Goal: Task Accomplishment & Management: Complete application form

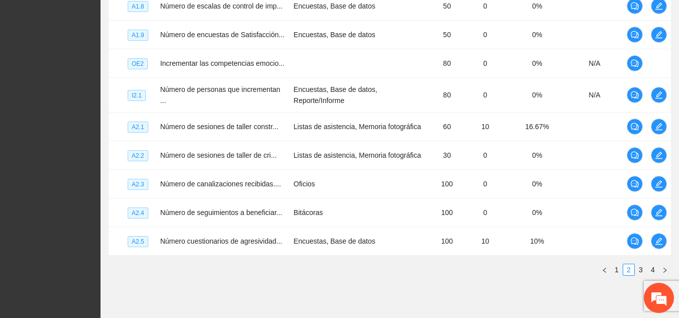
scroll to position [311, 0]
click at [617, 273] on link "1" at bounding box center [616, 269] width 11 height 11
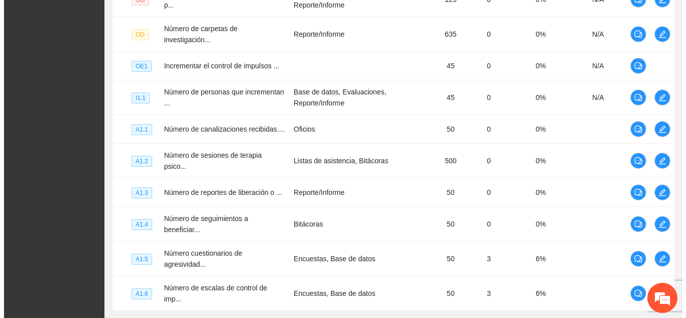
scroll to position [290, 0]
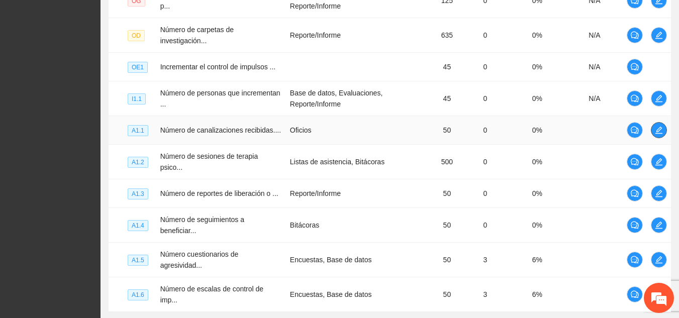
click at [655, 126] on icon "edit" at bounding box center [659, 130] width 8 height 8
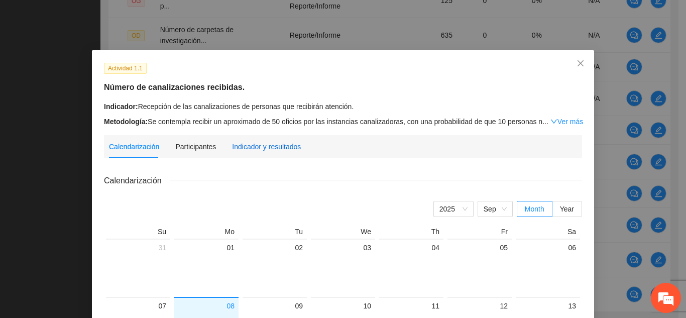
click at [264, 147] on div "Indicador y resultados" at bounding box center [266, 146] width 69 height 11
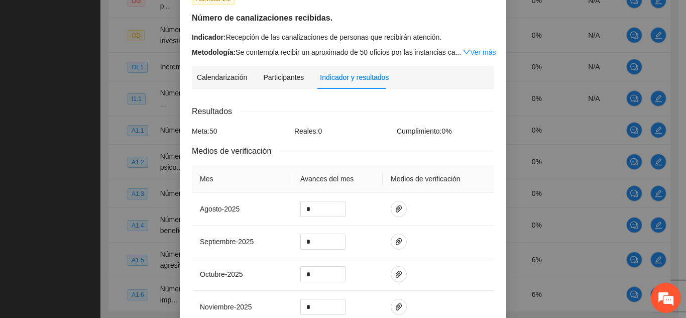
scroll to position [72, 0]
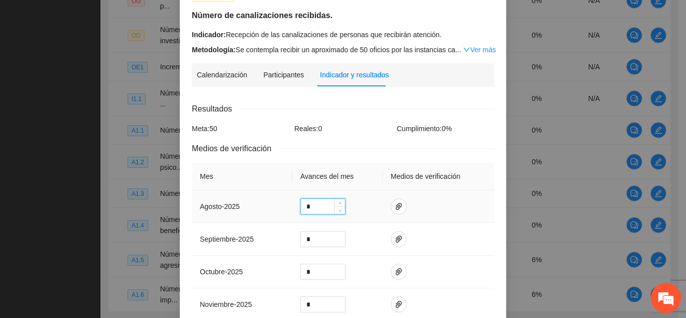
click at [310, 208] on input "*" at bounding box center [323, 206] width 44 height 15
type input "*"
click at [395, 205] on icon "paper-clip" at bounding box center [399, 207] width 8 height 8
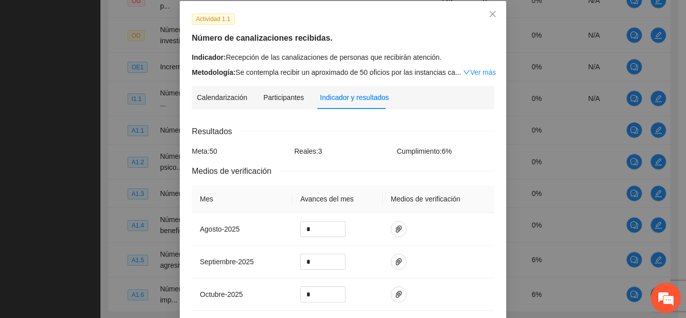
scroll to position [45, 0]
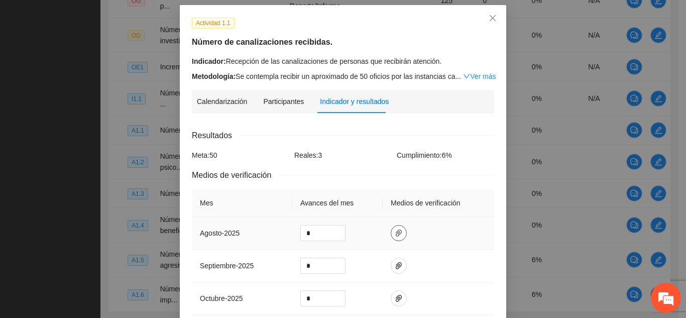
click at [395, 230] on icon "paper-clip" at bounding box center [399, 233] width 8 height 8
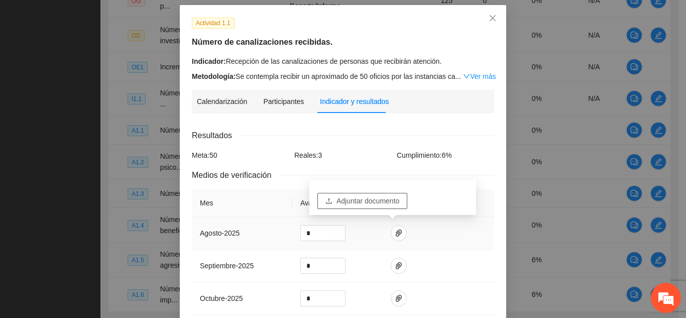
click at [371, 201] on span "Adjuntar documento" at bounding box center [368, 200] width 63 height 11
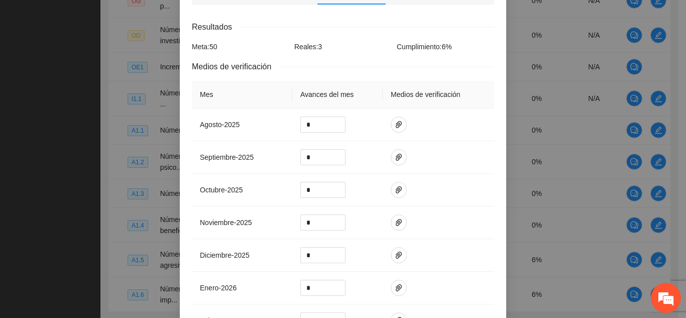
scroll to position [156, 0]
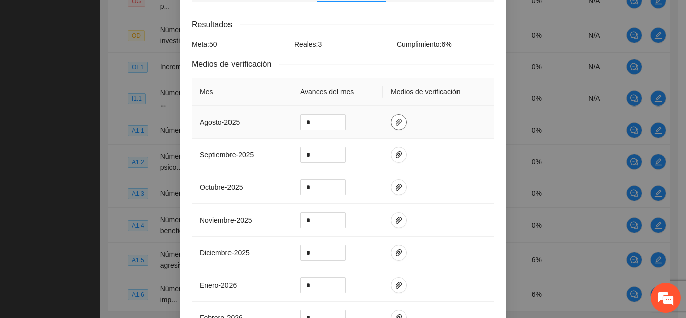
click at [395, 125] on icon "paper-clip" at bounding box center [399, 122] width 8 height 8
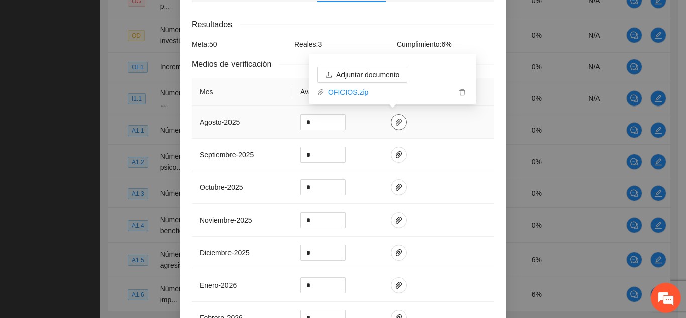
click at [395, 125] on icon "paper-clip" at bounding box center [399, 122] width 8 height 8
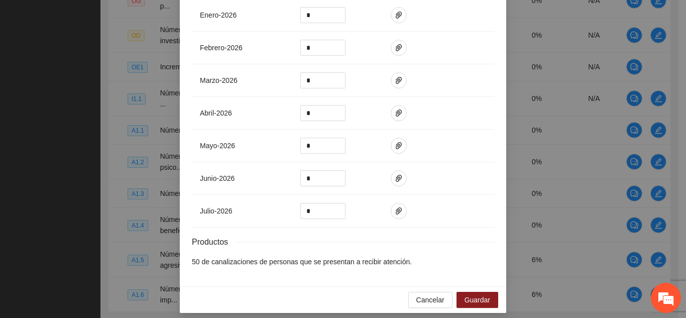
scroll to position [433, 0]
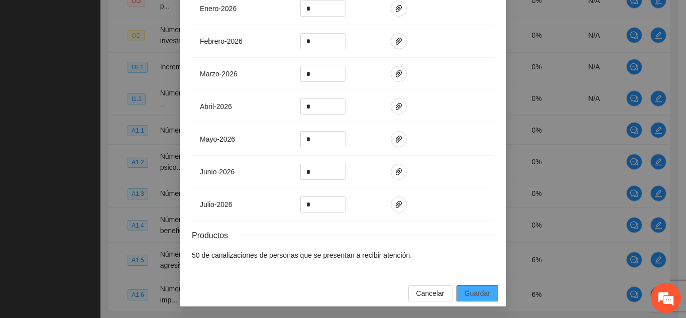
click at [480, 293] on span "Guardar" at bounding box center [478, 293] width 26 height 11
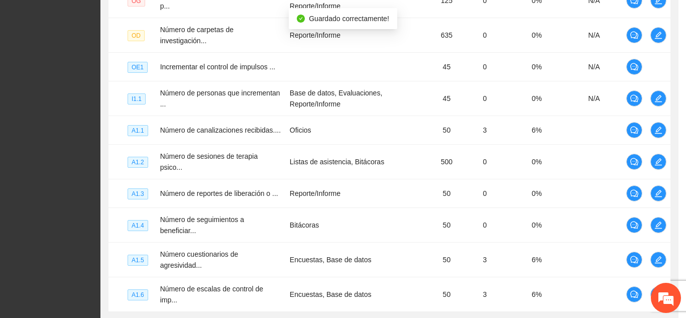
scroll to position [383, 0]
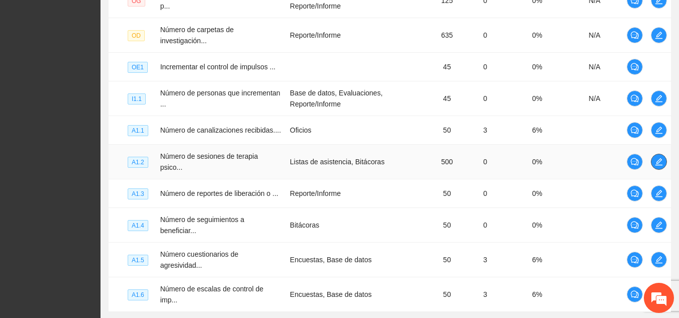
click at [659, 158] on icon "edit" at bounding box center [658, 161] width 7 height 7
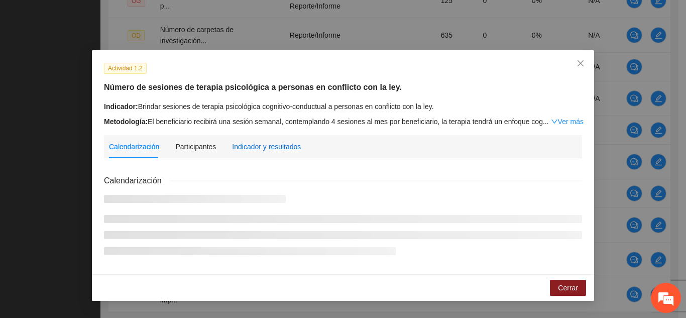
click at [280, 147] on div "Indicador y resultados" at bounding box center [266, 146] width 69 height 11
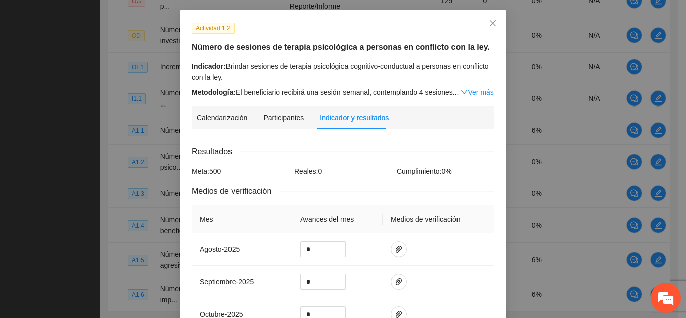
scroll to position [60, 0]
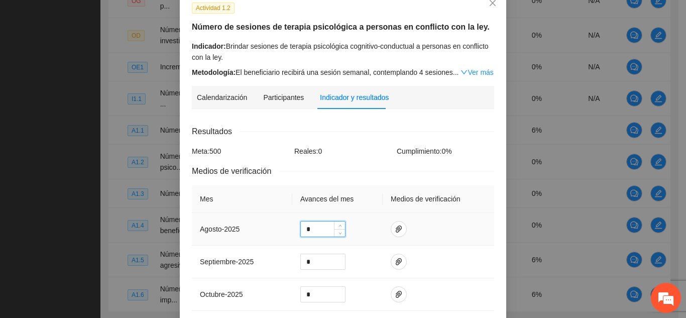
click at [308, 231] on input "*" at bounding box center [323, 229] width 44 height 15
type input "*"
click at [395, 227] on icon "paper-clip" at bounding box center [399, 229] width 8 height 8
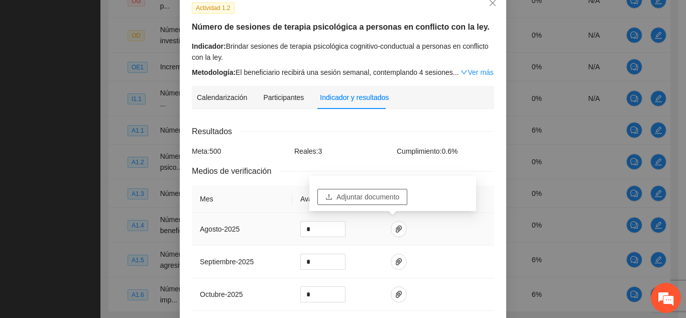
click at [381, 192] on span "Adjuntar documento" at bounding box center [368, 196] width 63 height 11
click at [396, 226] on icon "paper-clip" at bounding box center [399, 229] width 6 height 7
click at [402, 185] on button "Adjuntar documento" at bounding box center [363, 182] width 90 height 16
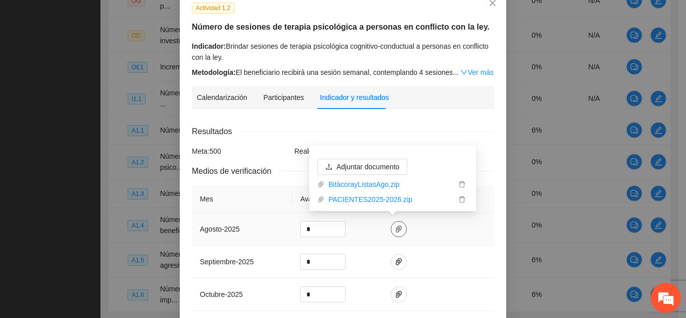
click at [398, 228] on span "paper-clip" at bounding box center [398, 229] width 15 height 8
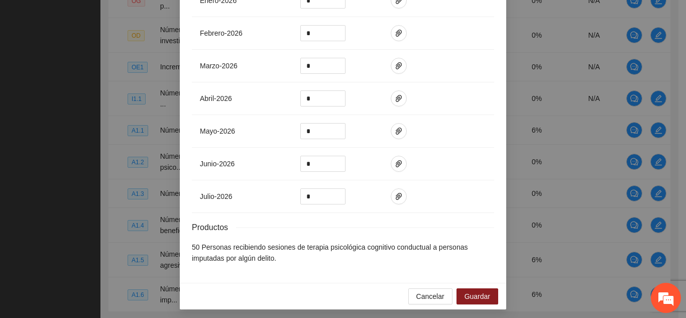
scroll to position [455, 0]
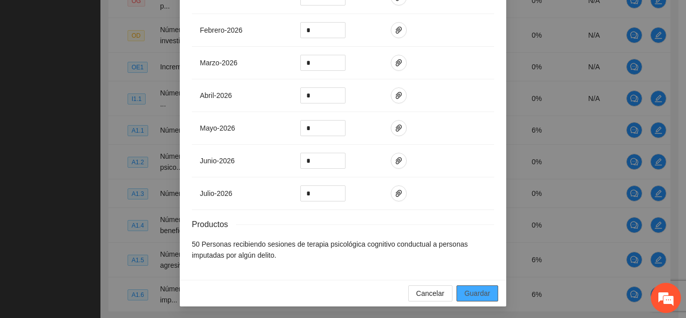
click at [474, 295] on span "Guardar" at bounding box center [478, 293] width 26 height 11
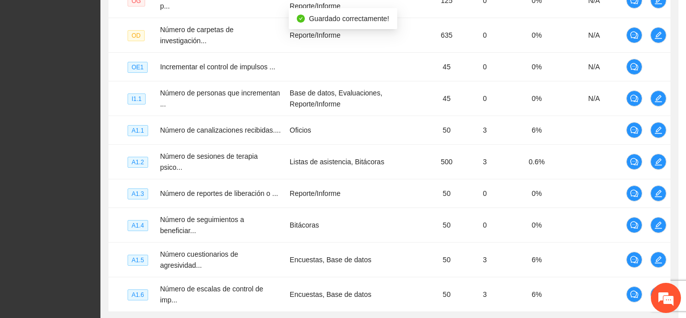
scroll to position [405, 0]
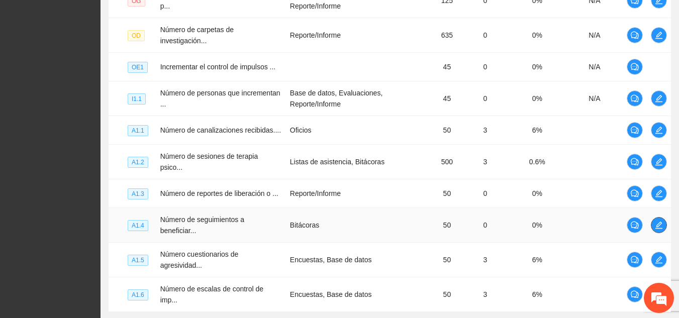
click at [659, 222] on icon "edit" at bounding box center [658, 225] width 7 height 7
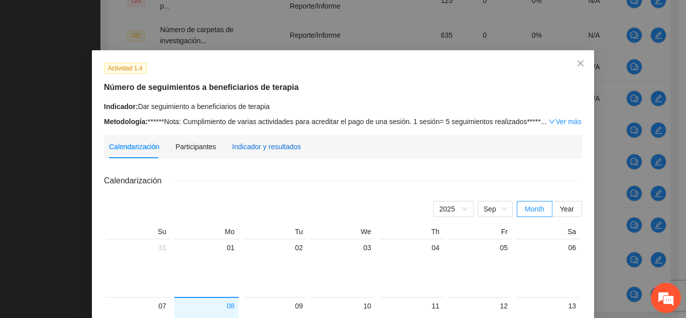
click at [279, 144] on div "Indicador y resultados" at bounding box center [266, 146] width 69 height 11
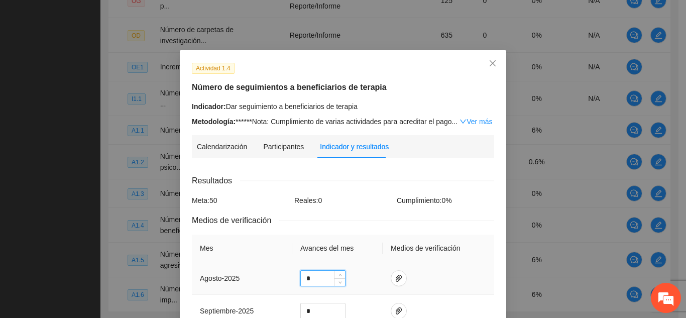
click at [310, 277] on input "*" at bounding box center [323, 278] width 44 height 15
type input "*"
click at [395, 276] on icon "paper-clip" at bounding box center [399, 278] width 8 height 8
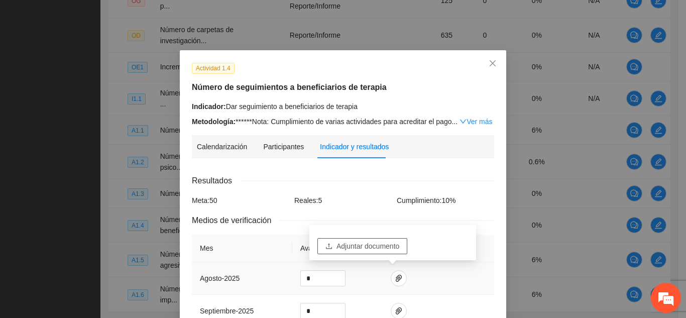
click at [377, 241] on span "Adjuntar documento" at bounding box center [368, 246] width 63 height 11
click at [395, 279] on icon "paper-clip" at bounding box center [399, 278] width 8 height 8
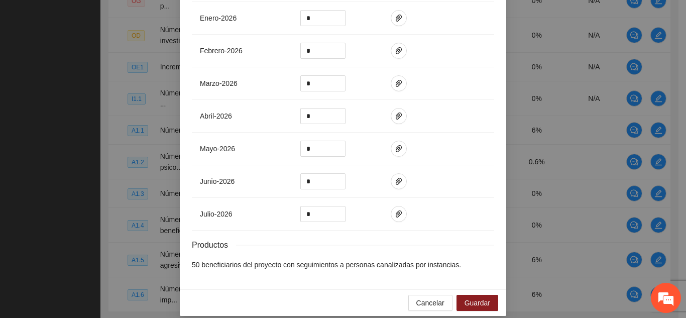
scroll to position [433, 0]
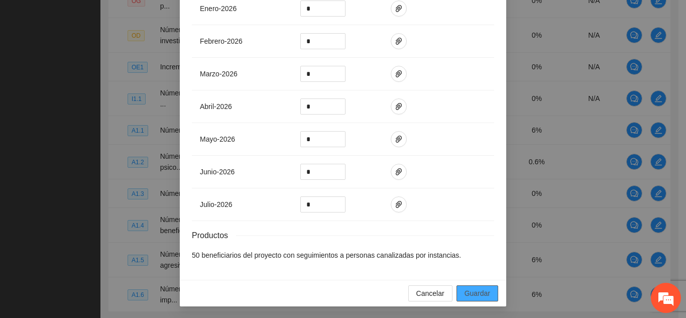
click at [478, 290] on span "Guardar" at bounding box center [478, 293] width 26 height 11
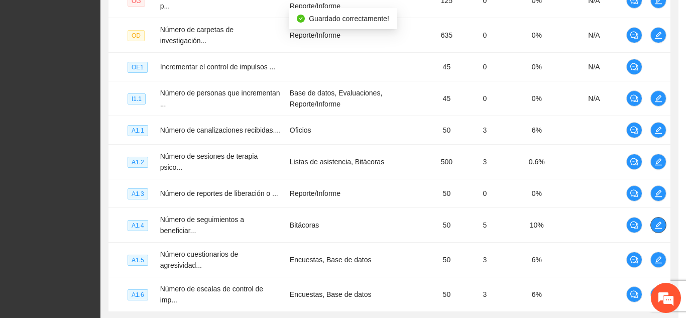
scroll to position [0, 0]
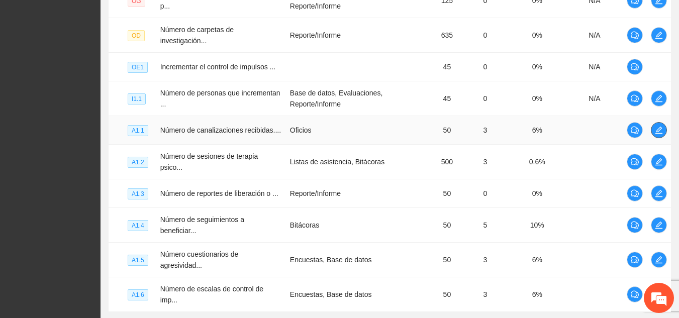
click at [661, 127] on icon "edit" at bounding box center [659, 130] width 8 height 8
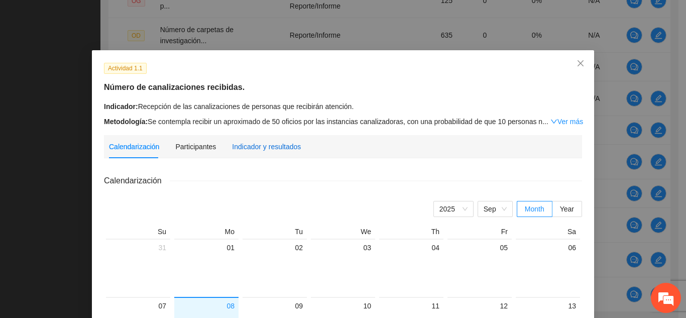
click at [242, 144] on div "Indicador y resultados" at bounding box center [266, 146] width 69 height 11
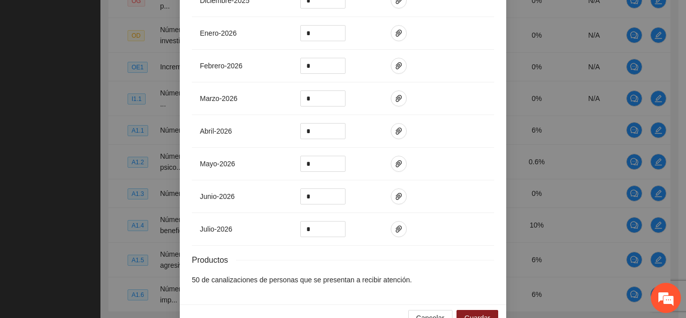
scroll to position [433, 0]
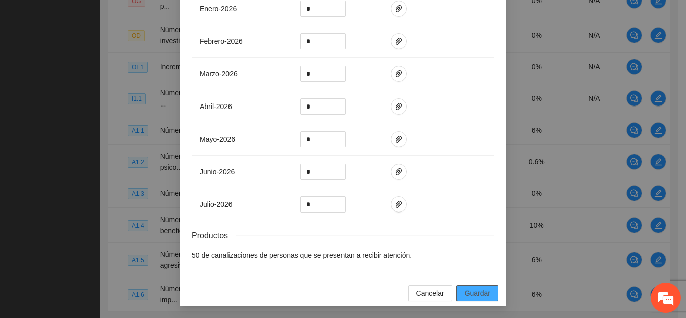
click at [473, 290] on span "Guardar" at bounding box center [478, 293] width 26 height 11
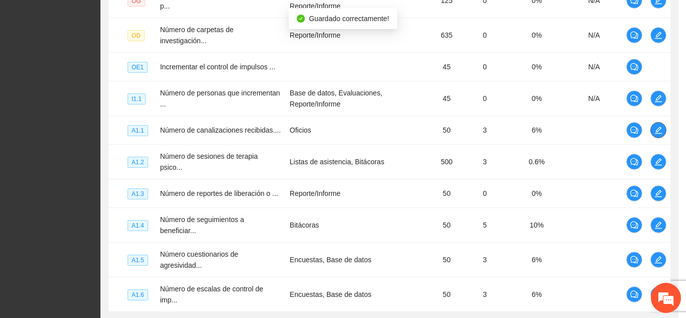
scroll to position [0, 0]
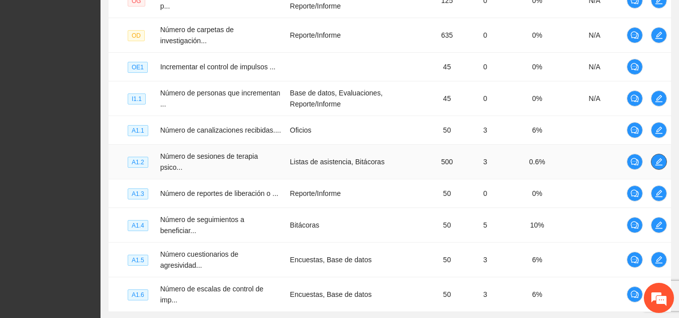
click at [660, 158] on icon "edit" at bounding box center [659, 162] width 8 height 8
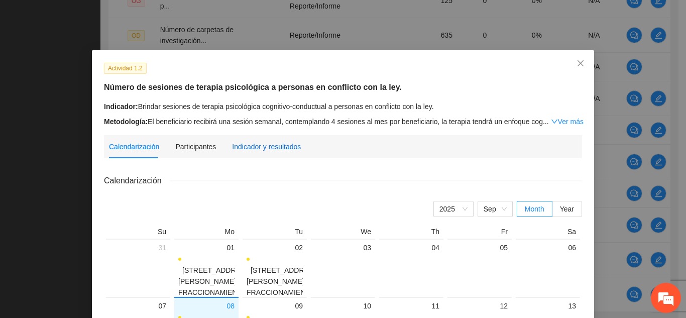
click at [273, 146] on div "Indicador y resultados" at bounding box center [266, 146] width 69 height 11
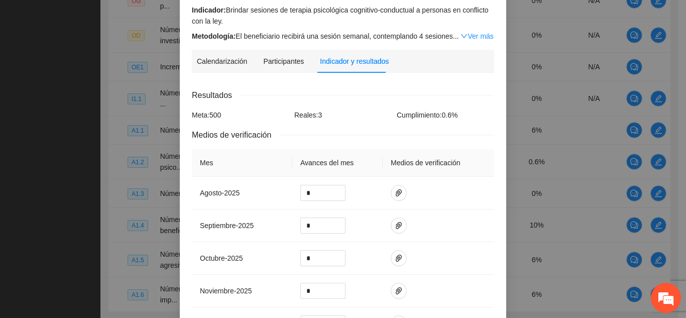
scroll to position [101, 0]
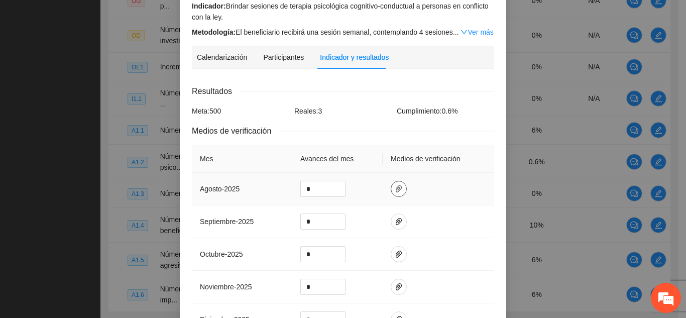
click at [395, 188] on icon "paper-clip" at bounding box center [399, 189] width 8 height 8
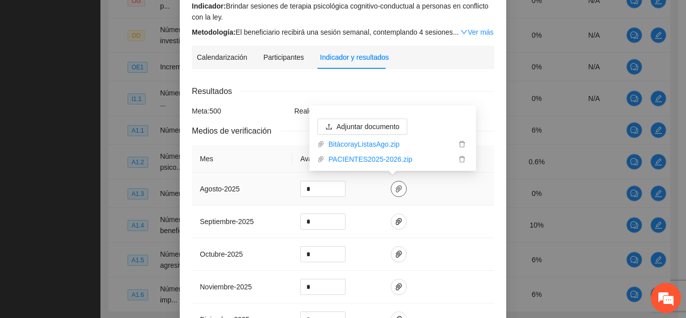
click at [395, 188] on icon "paper-clip" at bounding box center [399, 189] width 8 height 8
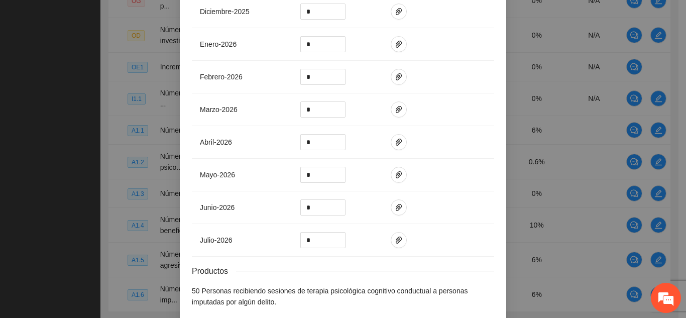
scroll to position [455, 0]
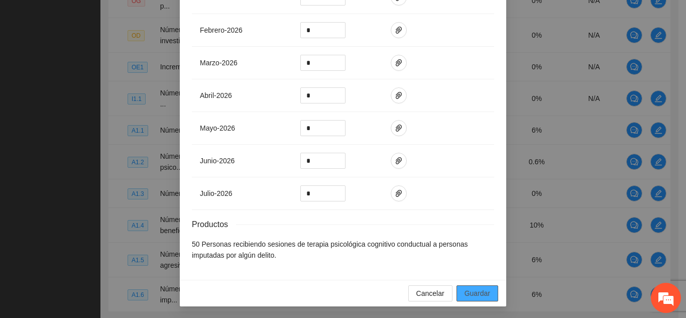
click at [480, 292] on span "Guardar" at bounding box center [478, 293] width 26 height 11
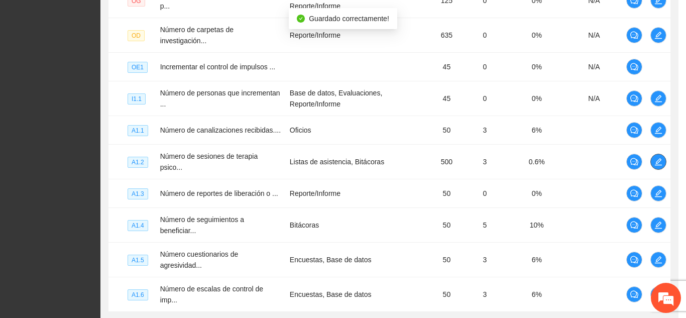
scroll to position [0, 0]
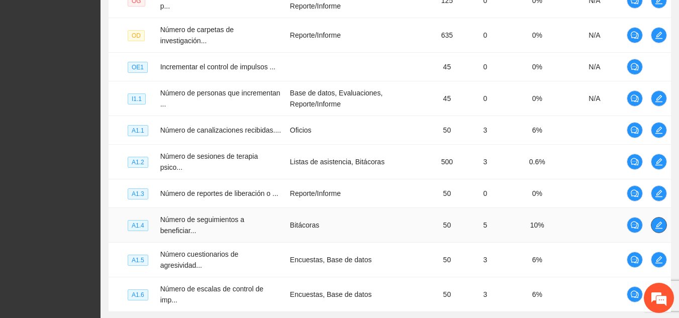
click at [662, 222] on icon "edit" at bounding box center [658, 225] width 7 height 7
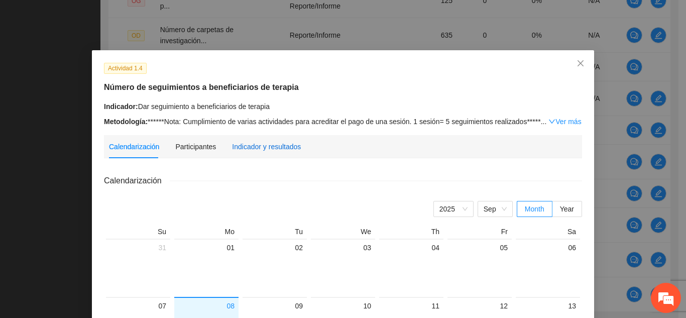
click at [278, 145] on div "Indicador y resultados" at bounding box center [266, 146] width 69 height 11
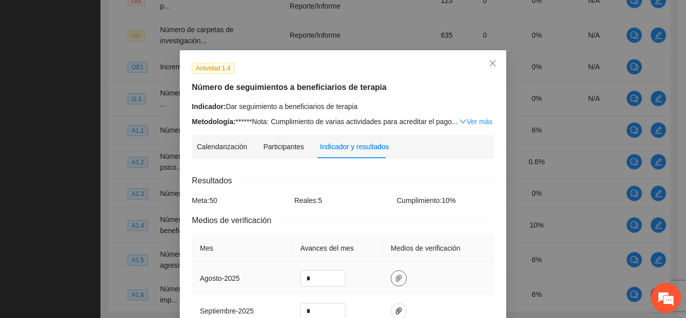
click at [398, 280] on span "paper-clip" at bounding box center [398, 278] width 15 height 8
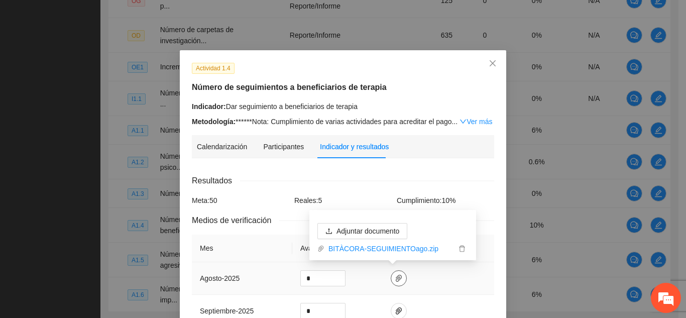
click at [398, 280] on span "paper-clip" at bounding box center [398, 278] width 15 height 8
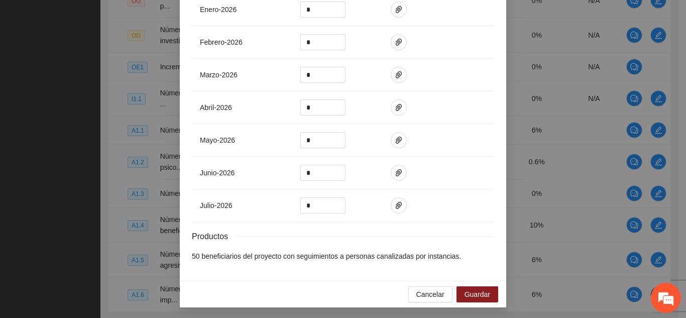
scroll to position [433, 0]
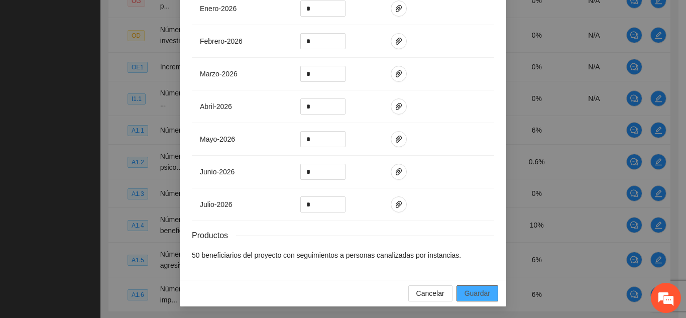
click at [468, 291] on span "Guardar" at bounding box center [478, 293] width 26 height 11
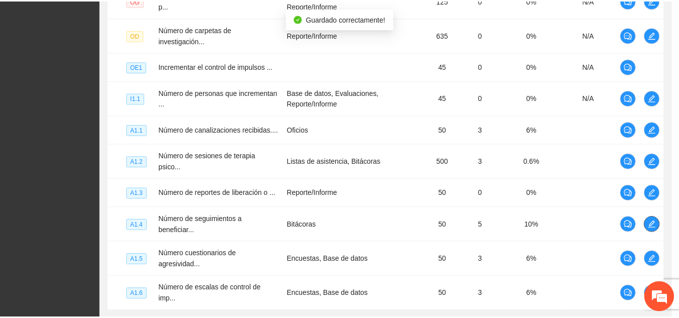
scroll to position [0, 0]
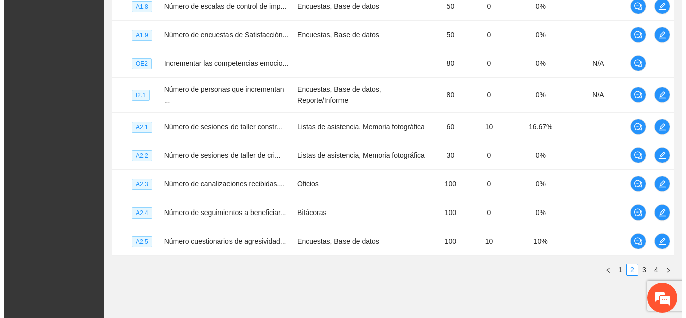
scroll to position [331, 0]
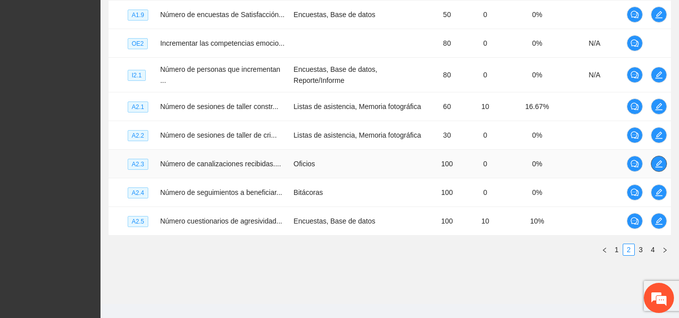
click at [657, 162] on icon "edit" at bounding box center [659, 164] width 8 height 8
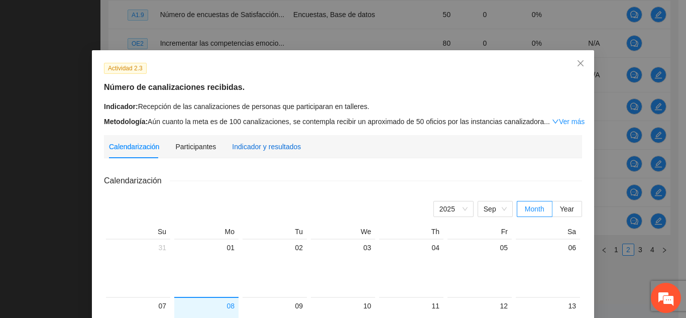
click at [277, 144] on div "Indicador y resultados" at bounding box center [266, 146] width 69 height 11
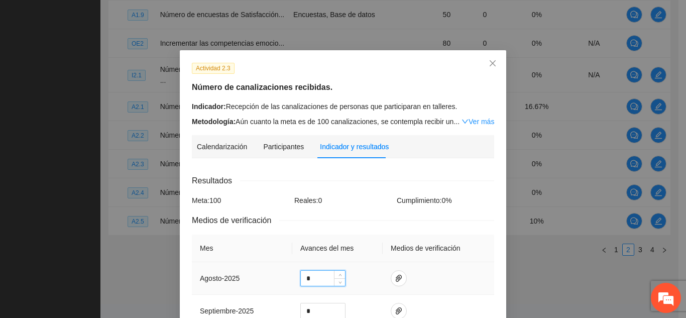
click at [311, 279] on input "*" at bounding box center [323, 278] width 44 height 15
type input "**"
click at [396, 276] on icon "paper-clip" at bounding box center [399, 278] width 6 height 7
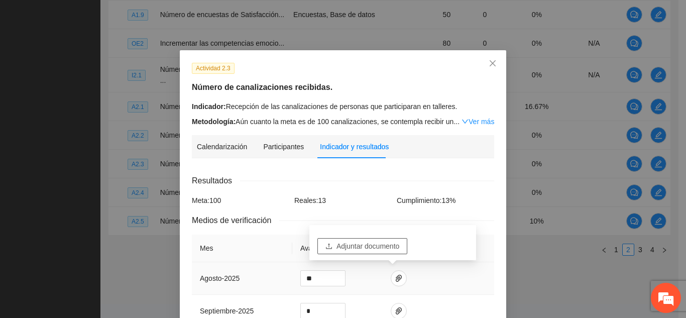
click at [380, 245] on span "Adjuntar documento" at bounding box center [368, 246] width 63 height 11
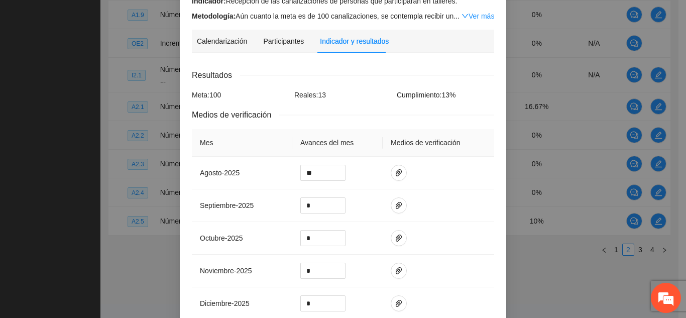
scroll to position [154, 0]
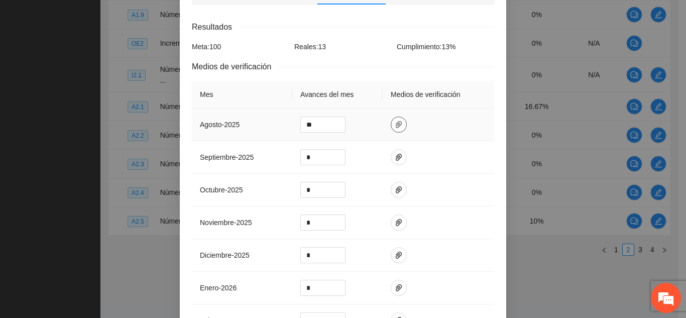
click at [395, 126] on icon "paper-clip" at bounding box center [399, 125] width 8 height 8
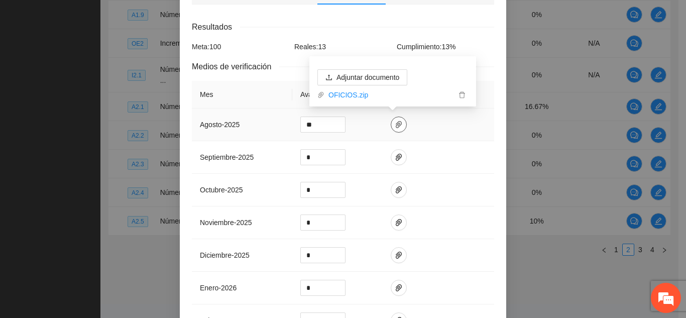
click at [395, 126] on icon "paper-clip" at bounding box center [399, 125] width 8 height 8
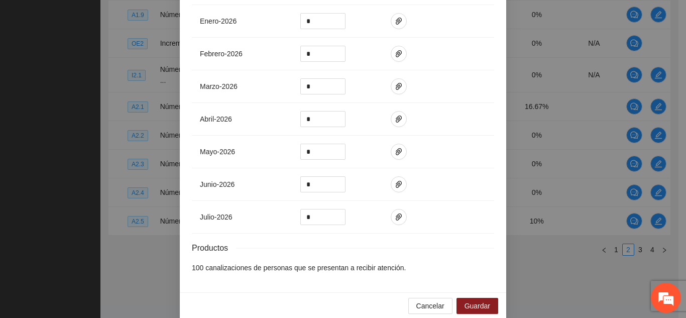
scroll to position [433, 0]
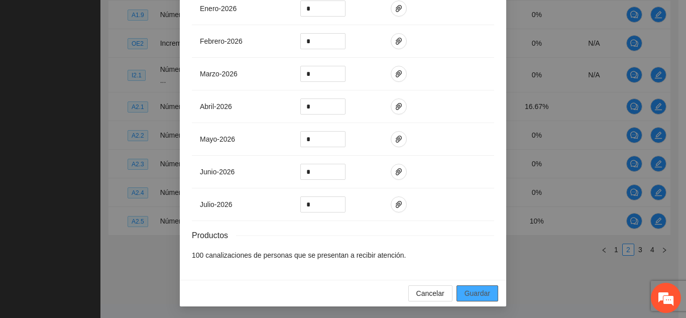
click at [470, 288] on span "Guardar" at bounding box center [478, 293] width 26 height 11
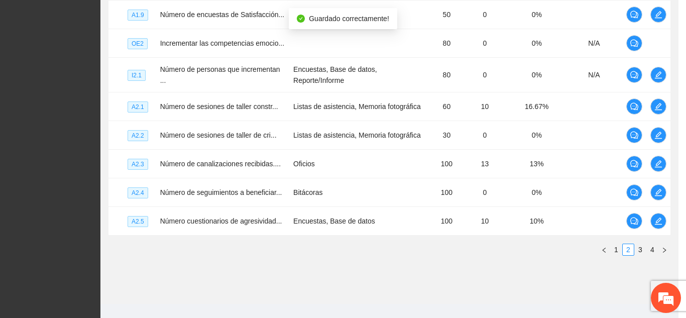
scroll to position [383, 0]
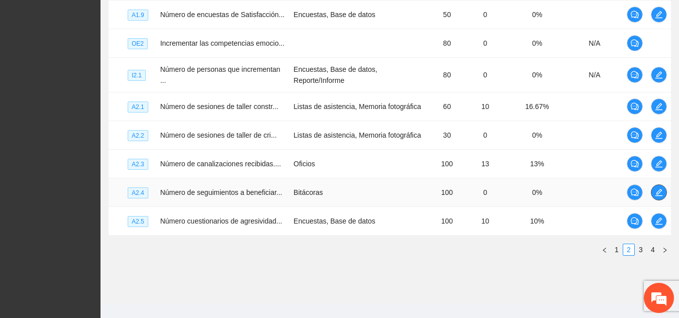
click at [657, 194] on icon "edit" at bounding box center [658, 192] width 7 height 7
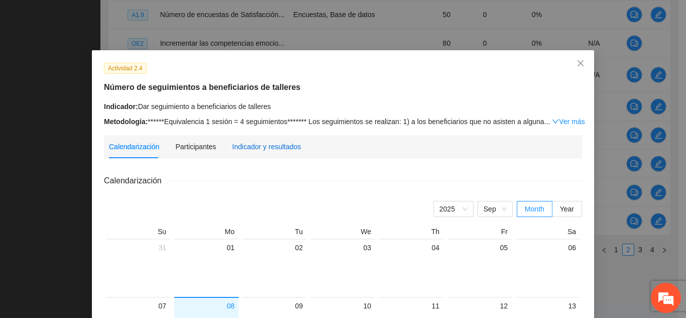
click at [287, 147] on div "Indicador y resultados" at bounding box center [266, 146] width 69 height 11
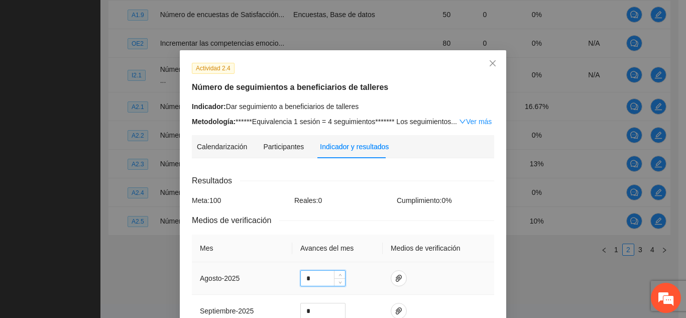
click at [317, 278] on input "*" at bounding box center [323, 278] width 44 height 15
type input "**"
click at [395, 278] on icon "paper-clip" at bounding box center [399, 278] width 8 height 8
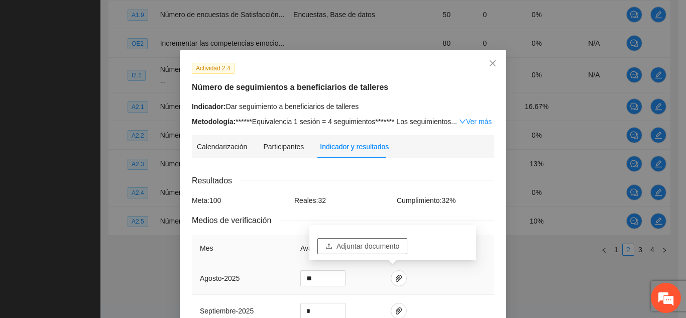
click at [366, 244] on span "Adjuntar documento" at bounding box center [368, 246] width 63 height 11
click at [424, 278] on td at bounding box center [439, 278] width 112 height 33
click at [396, 279] on icon "paper-clip" at bounding box center [399, 278] width 6 height 7
click at [430, 279] on td at bounding box center [439, 278] width 112 height 33
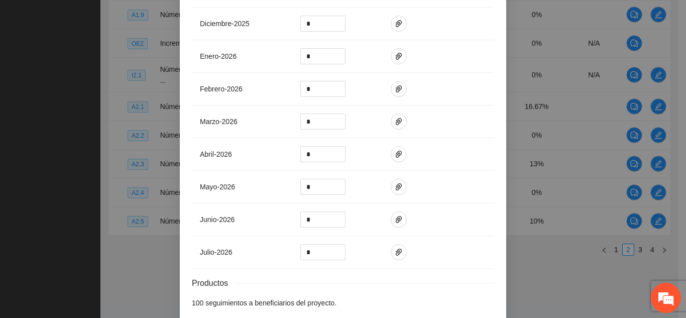
scroll to position [433, 0]
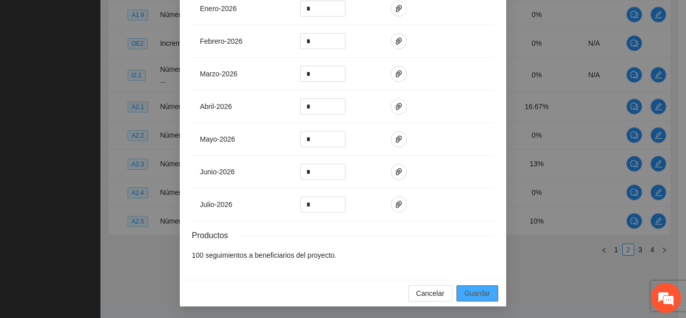
click at [470, 294] on span "Guardar" at bounding box center [478, 293] width 26 height 11
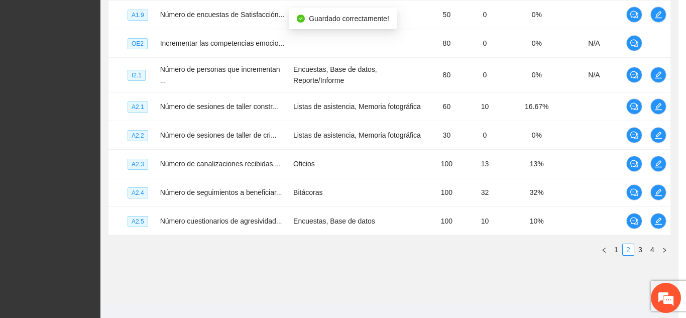
scroll to position [383, 0]
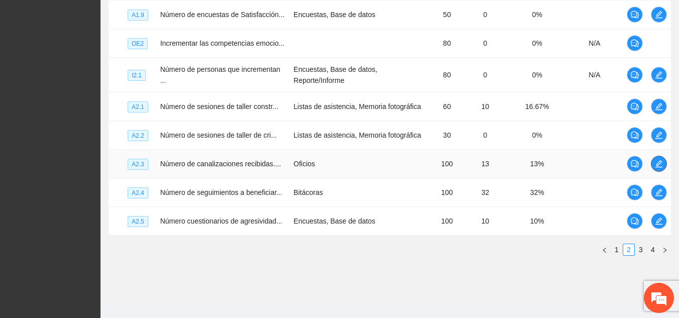
click at [655, 164] on icon "edit" at bounding box center [659, 164] width 8 height 8
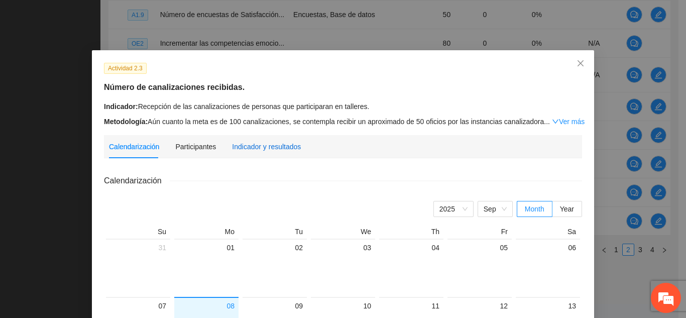
click at [245, 148] on div "Indicador y resultados" at bounding box center [266, 146] width 69 height 11
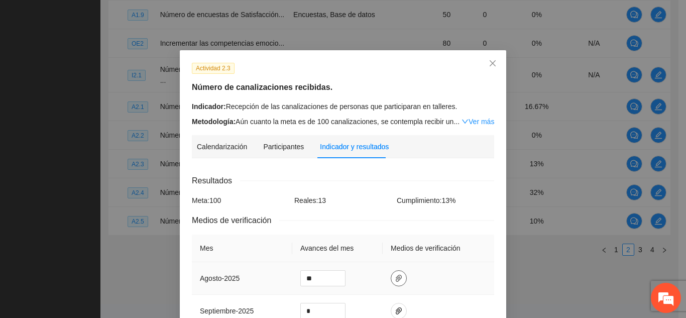
click at [395, 280] on icon "paper-clip" at bounding box center [399, 278] width 8 height 8
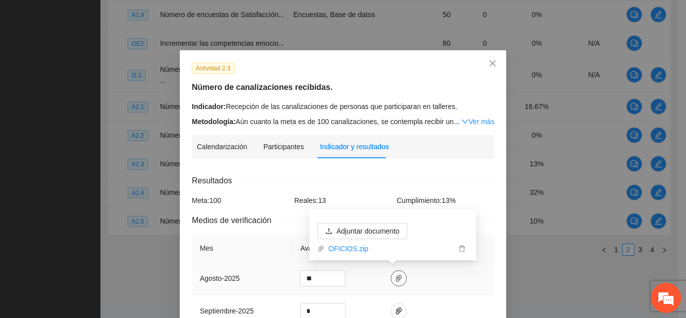
click at [395, 280] on icon "paper-clip" at bounding box center [399, 278] width 8 height 8
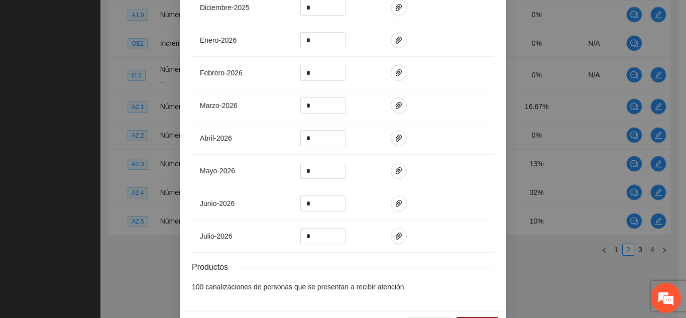
scroll to position [433, 0]
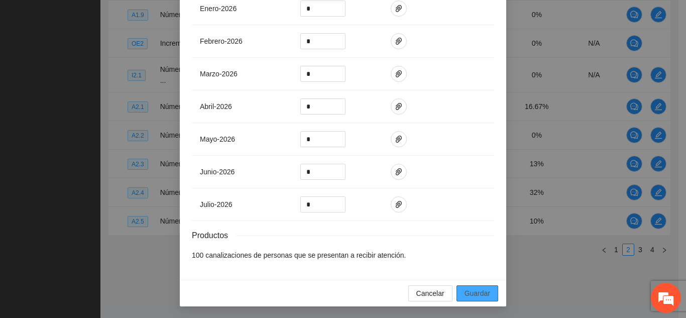
click at [473, 290] on span "Guardar" at bounding box center [478, 293] width 26 height 11
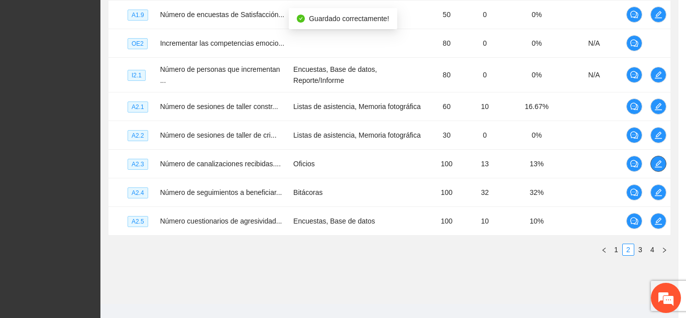
scroll to position [0, 0]
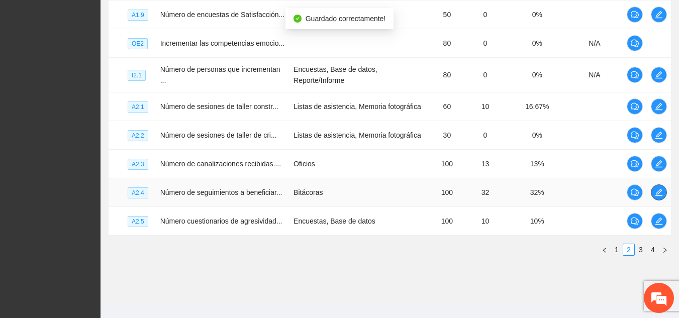
click at [657, 194] on icon "edit" at bounding box center [658, 192] width 7 height 7
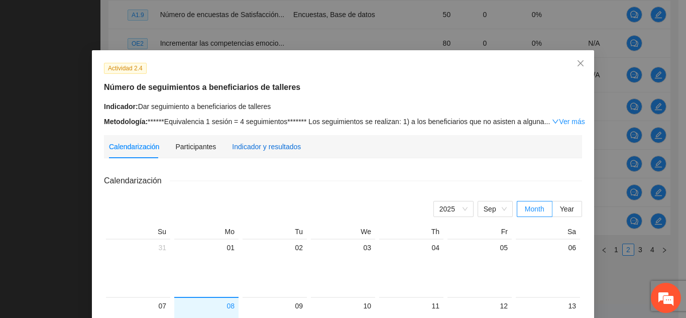
click at [281, 148] on div "Indicador y resultados" at bounding box center [266, 146] width 69 height 11
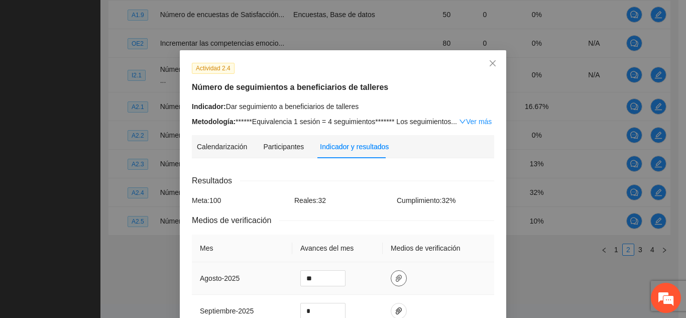
click at [395, 274] on icon "paper-clip" at bounding box center [399, 278] width 8 height 8
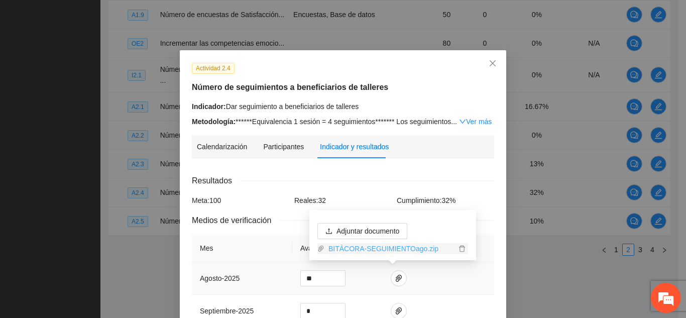
click at [384, 247] on link "BITÀCORA-SEGUIMIENTOago.zip" at bounding box center [391, 248] width 132 height 11
click at [398, 277] on span "paper-clip" at bounding box center [398, 278] width 15 height 8
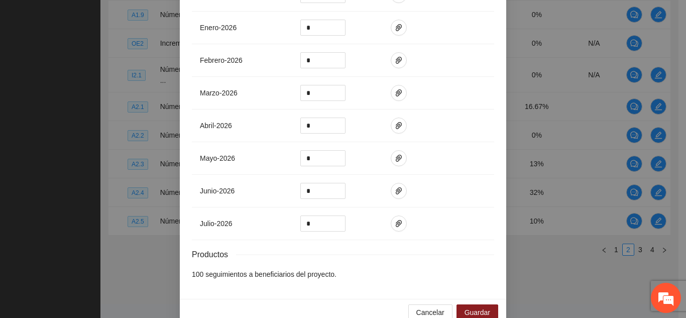
scroll to position [433, 0]
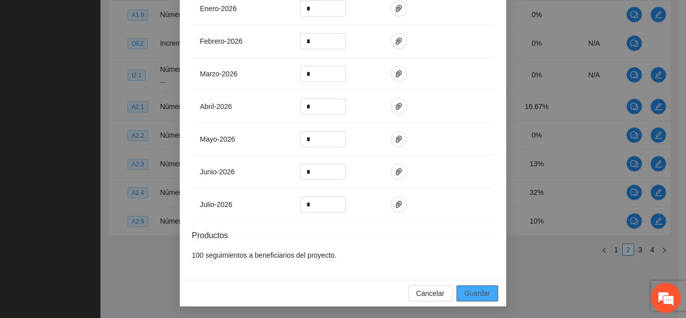
click at [483, 293] on span "Guardar" at bounding box center [478, 293] width 26 height 11
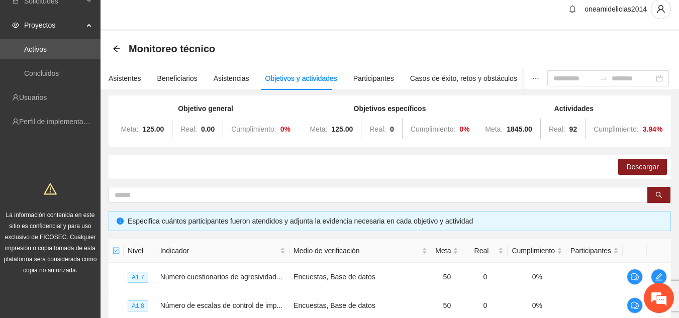
scroll to position [0, 0]
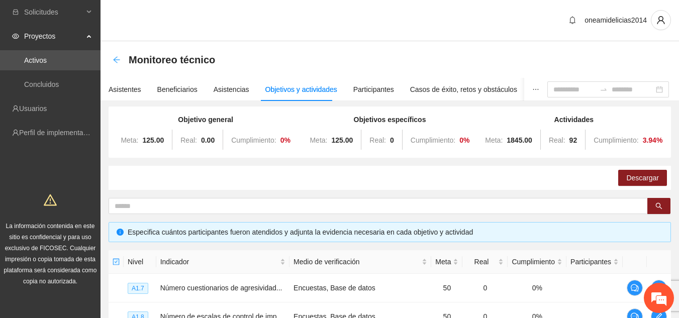
click at [117, 60] on icon "arrow-left" at bounding box center [116, 59] width 7 height 7
